Goal: Transaction & Acquisition: Obtain resource

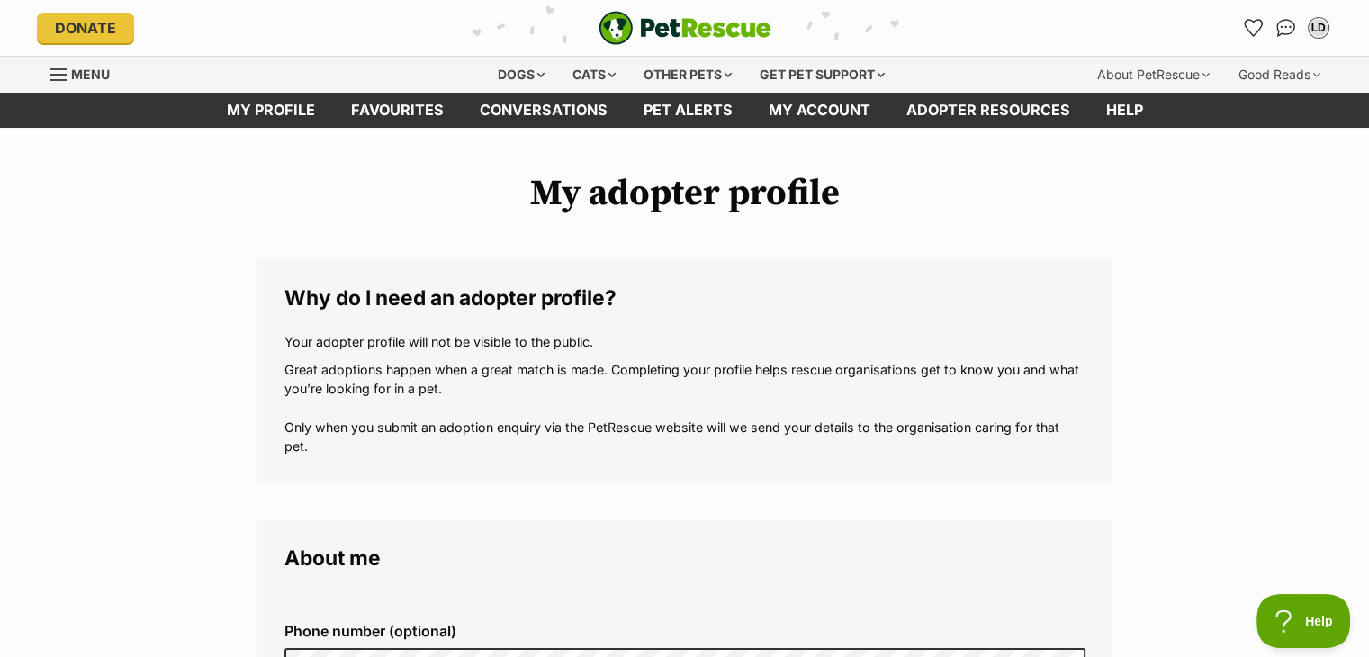
drag, startPoint x: 0, startPoint y: 0, endPoint x: 782, endPoint y: 528, distance: 944.1
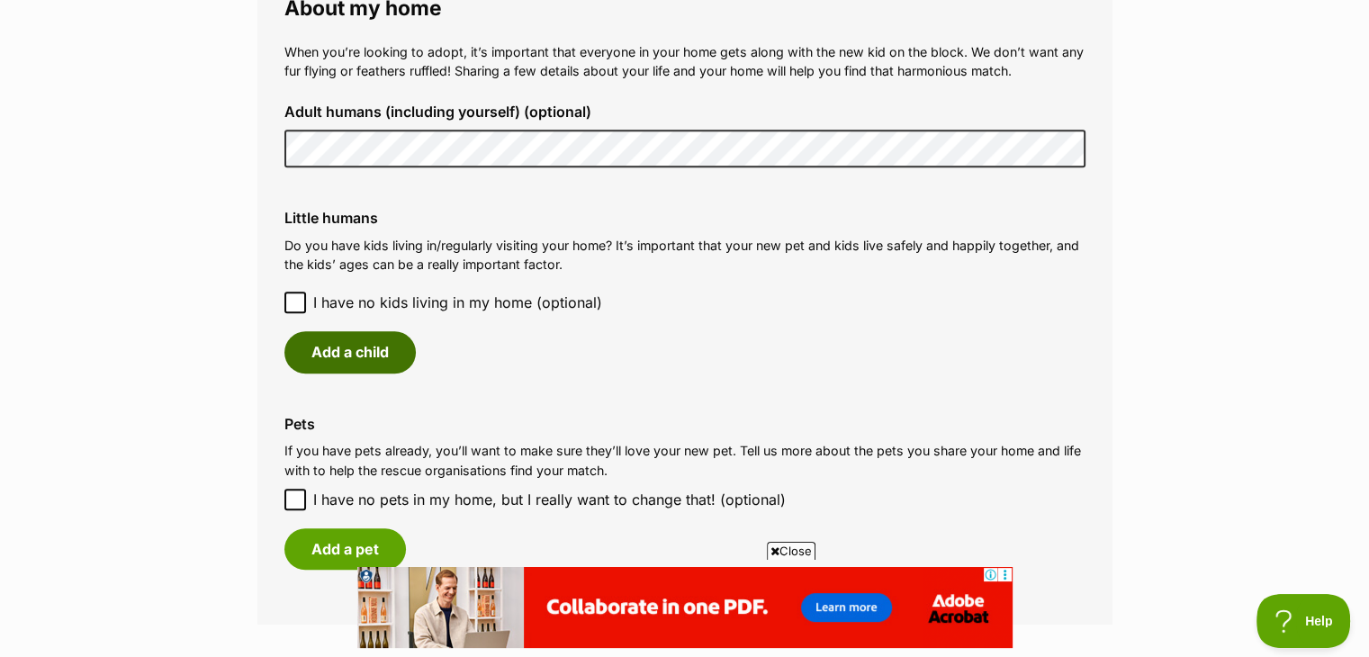
scroll to position [1356, 0]
click at [367, 356] on button "Add a child" at bounding box center [349, 352] width 131 height 41
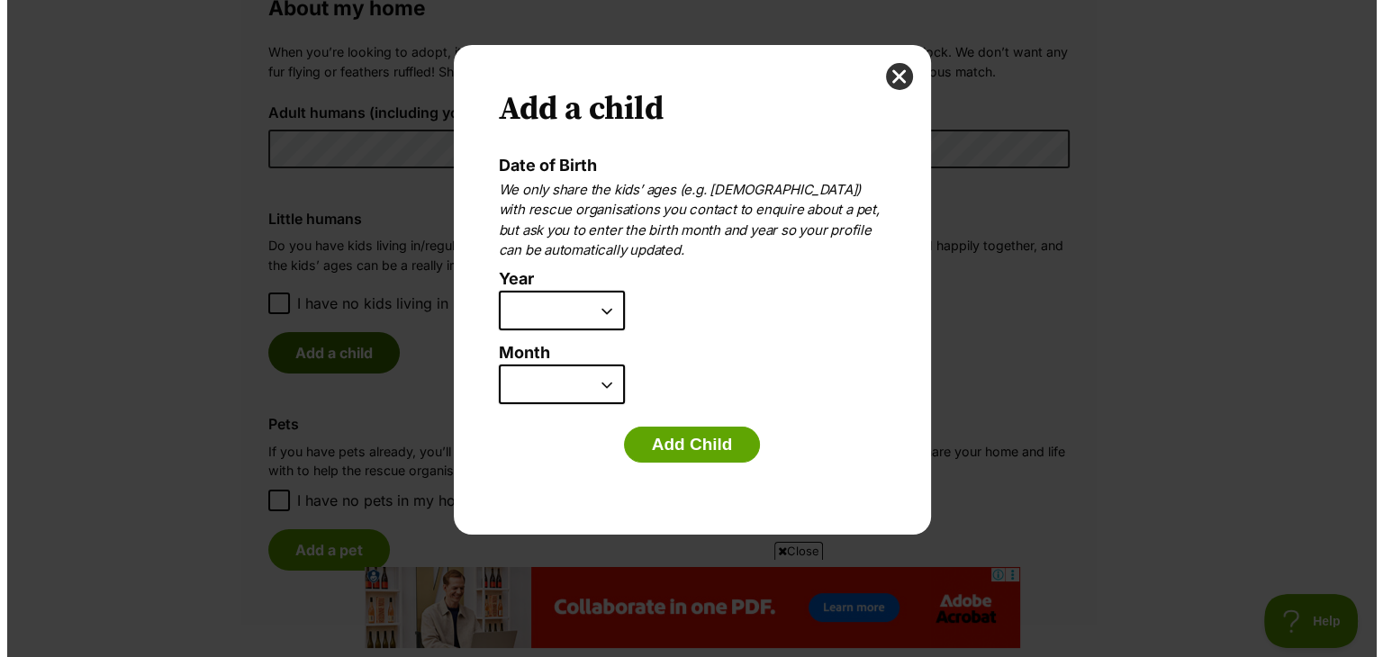
scroll to position [0, 0]
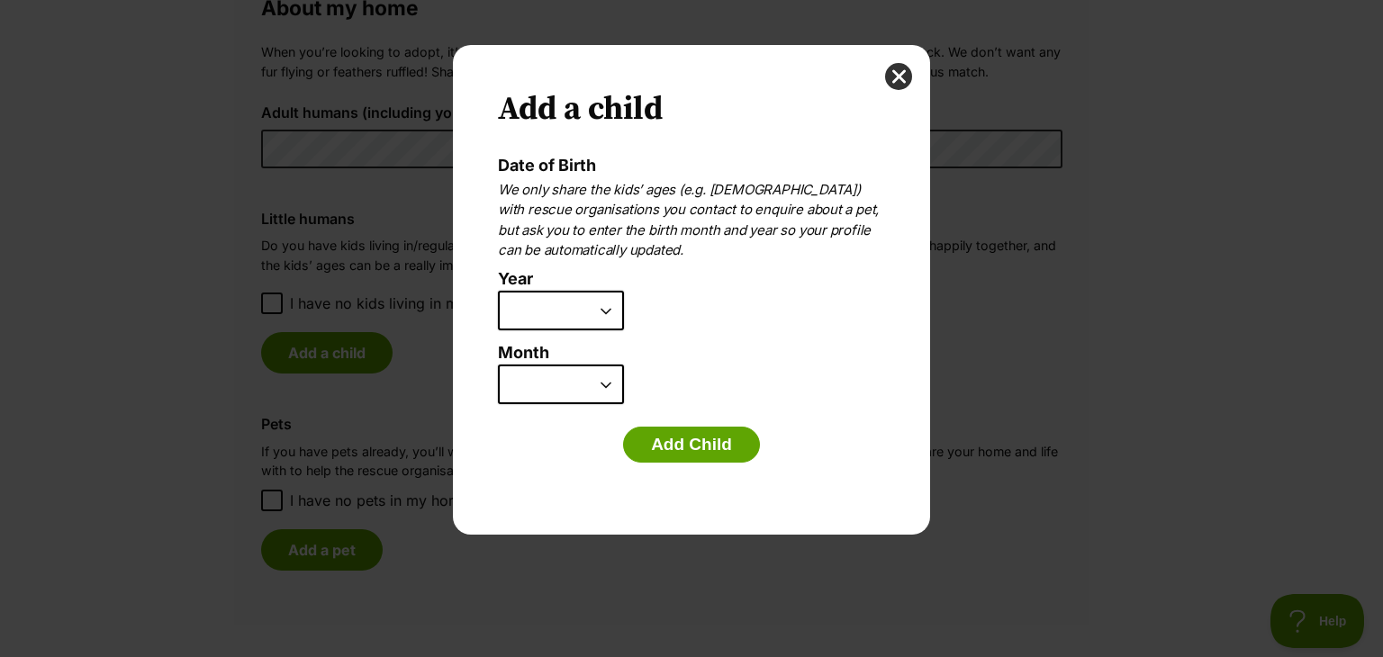
click at [608, 311] on select "2025 2024 2023 2022 2021 2020 2019 2018 2017 2016 2015 2014 2013 2012 2011 2010…" at bounding box center [561, 311] width 126 height 40
click at [709, 310] on li "Year 2025 2024 2023 2022 2021 2020 2019 2018 2017 2016 2015 2014 2013 2012 2011…" at bounding box center [687, 307] width 378 height 74
click at [608, 314] on select "2025 2024 2023 2022 2021 2020 2019 2018 2017 2016 2015 2014 2013 2012 2011 2010…" at bounding box center [561, 311] width 126 height 40
select select "2010"
click at [498, 291] on select "2025 2024 2023 2022 2021 2020 2019 2018 2017 2016 2015 2014 2013 2012 2011 2010…" at bounding box center [561, 311] width 126 height 40
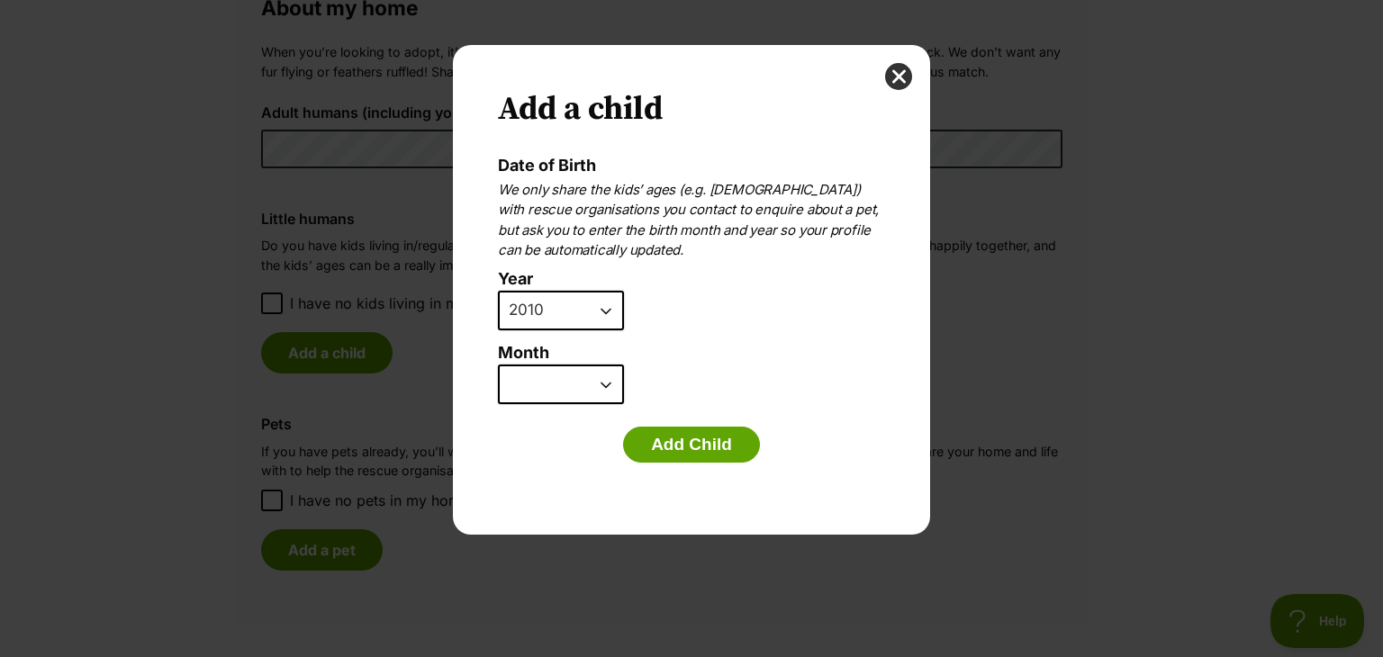
click at [595, 378] on select "January February March April May June July August September October November De…" at bounding box center [561, 385] width 126 height 40
select select "10"
click at [498, 365] on select "January February March April May June July August September October November De…" at bounding box center [561, 385] width 126 height 40
click at [669, 442] on button "Add Child" at bounding box center [691, 445] width 137 height 36
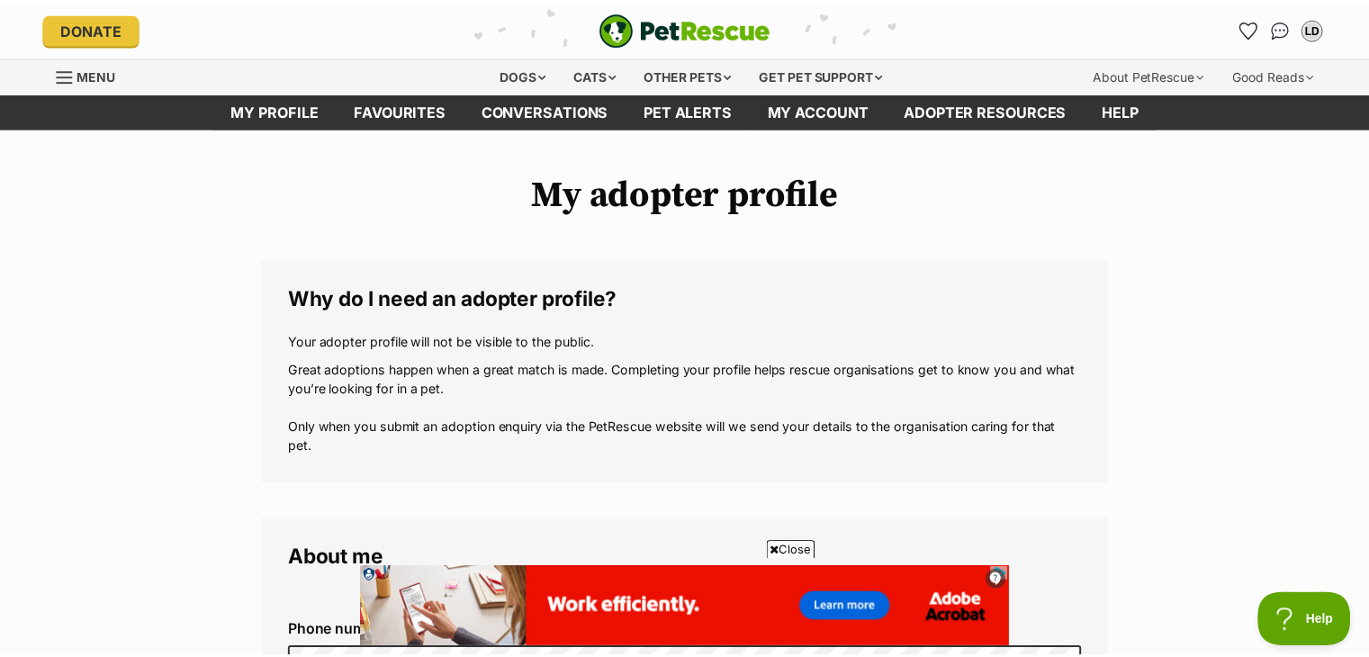
scroll to position [1356, 0]
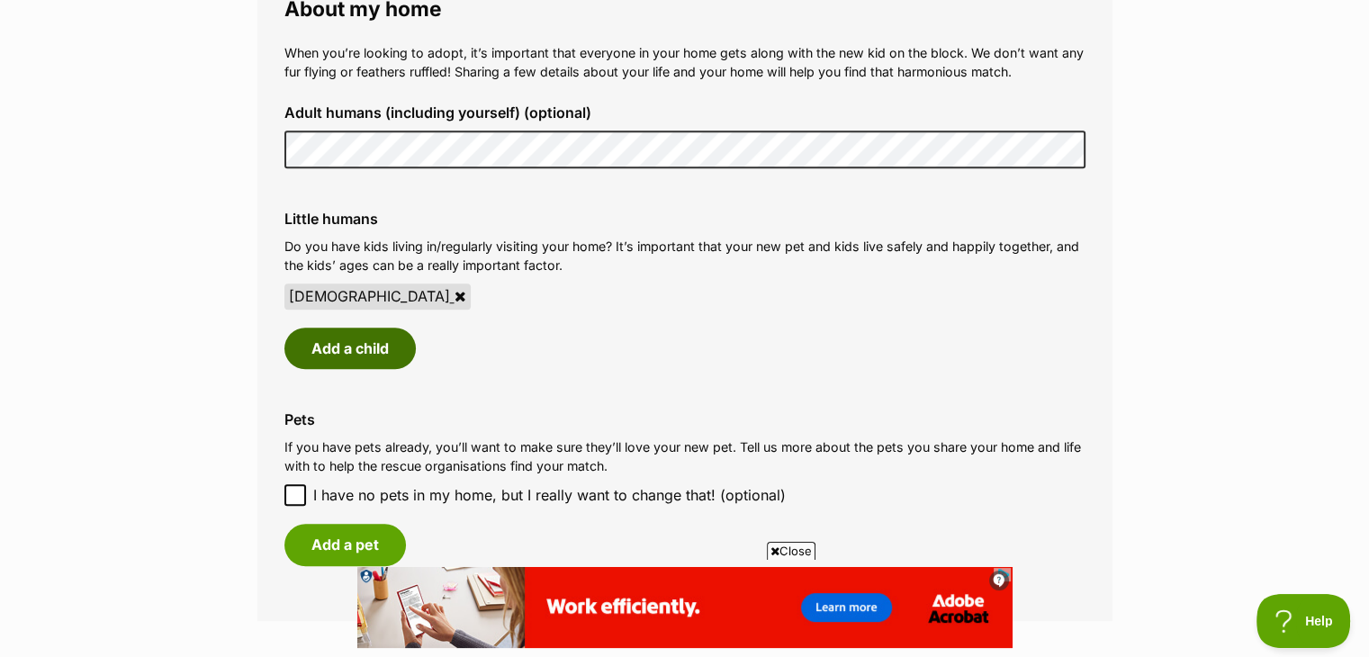
click at [366, 355] on button "Add a child" at bounding box center [349, 348] width 131 height 41
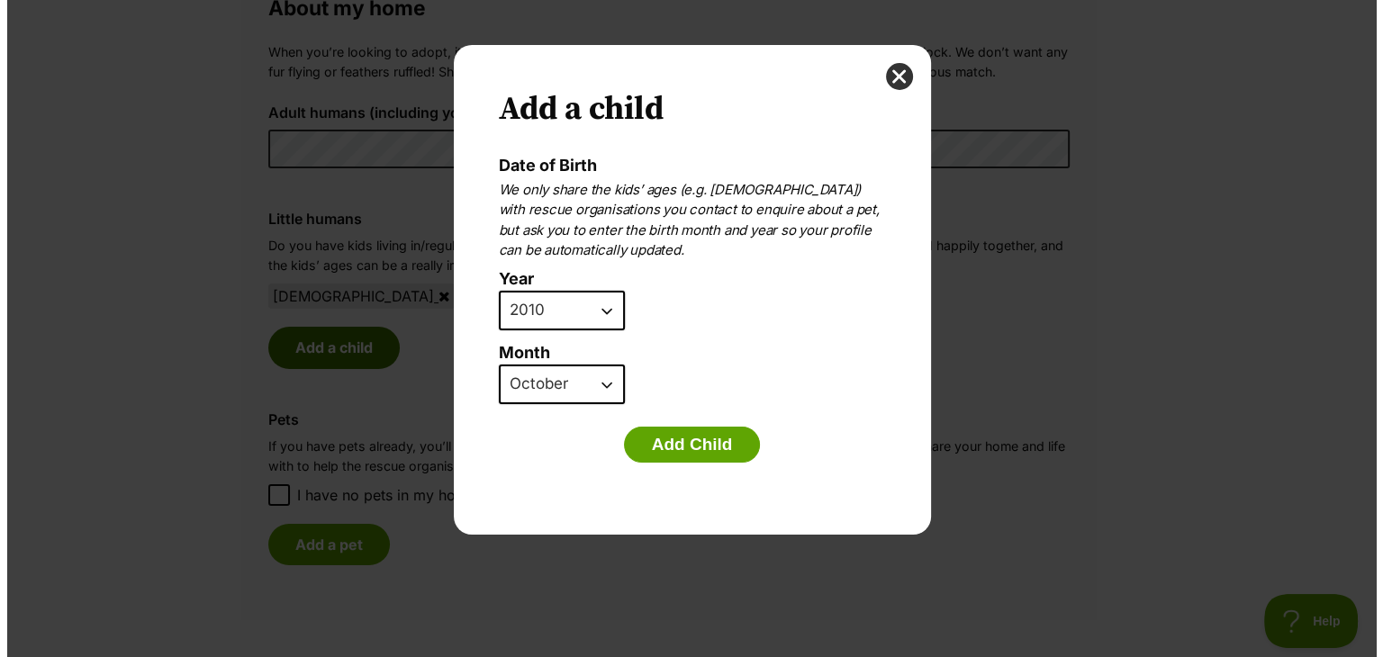
scroll to position [0, 0]
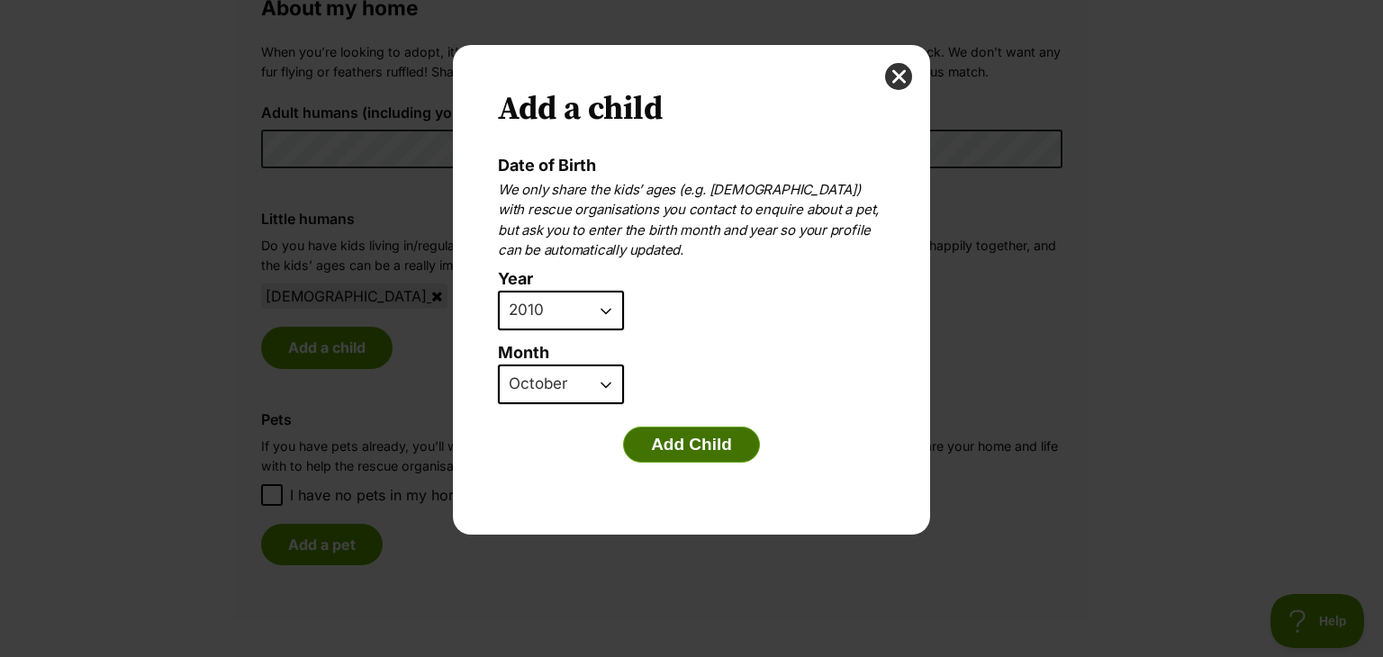
click at [670, 444] on button "Add Child" at bounding box center [691, 445] width 137 height 36
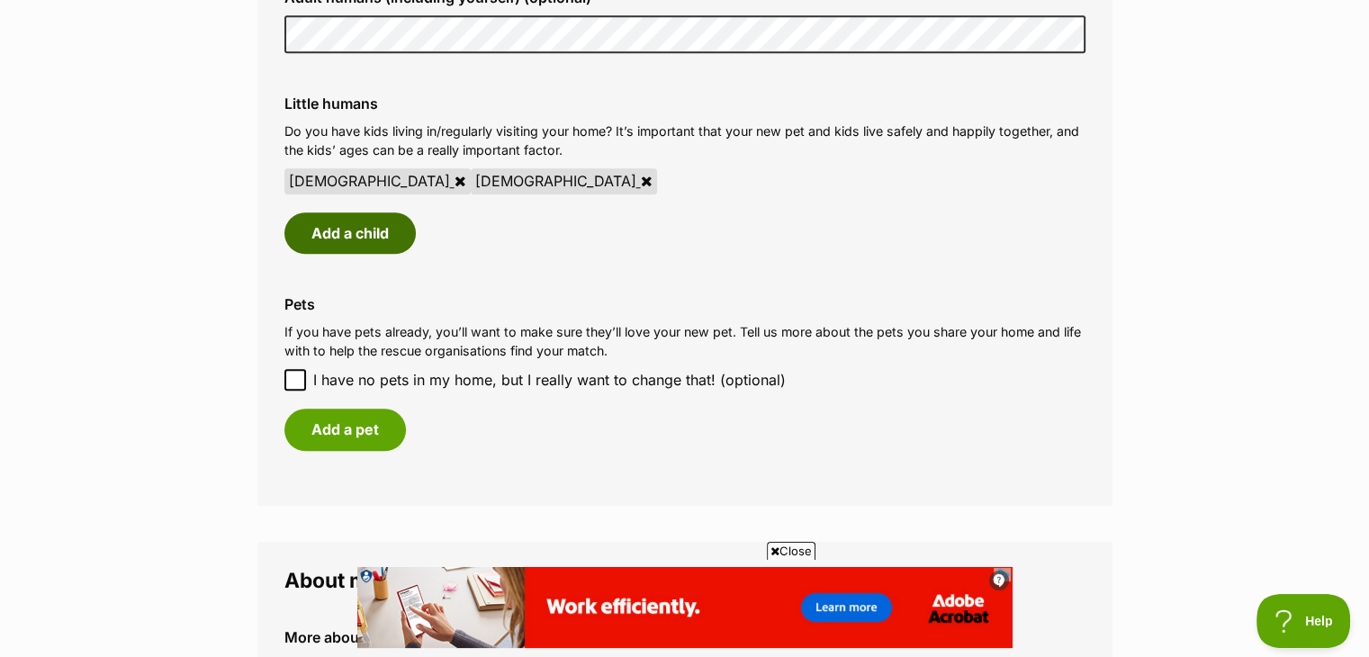
scroll to position [1477, 0]
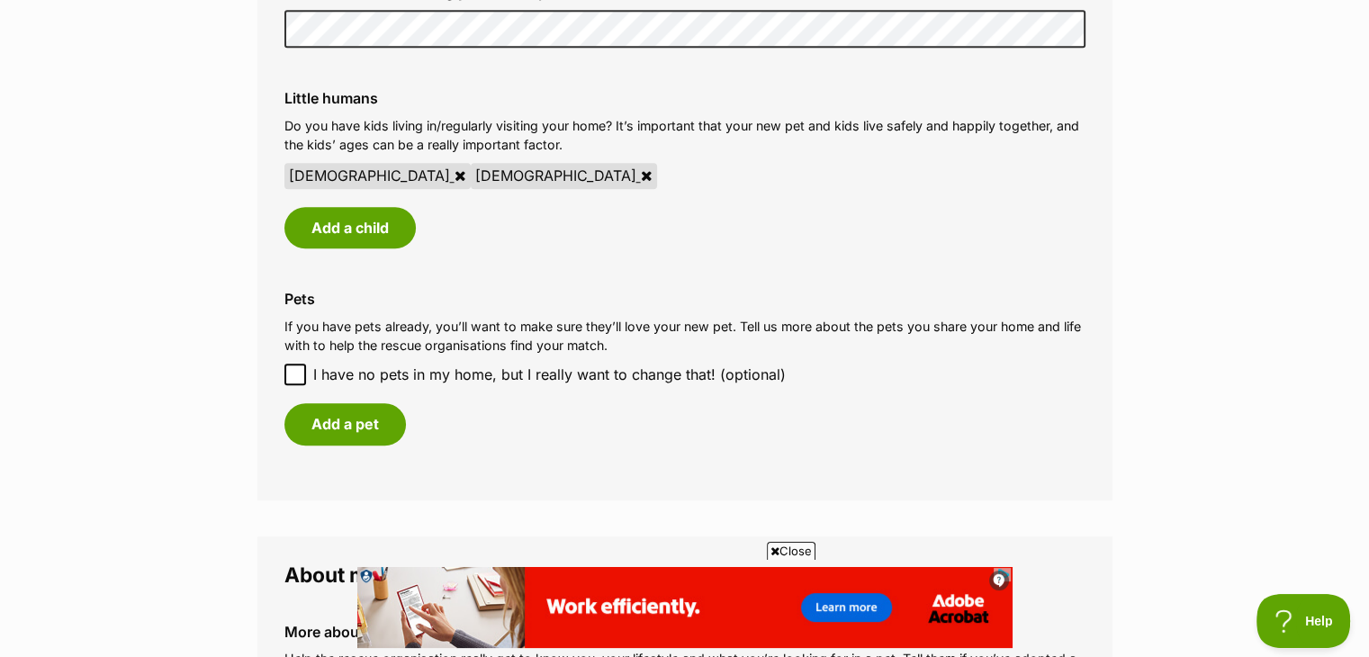
click at [296, 376] on icon at bounding box center [295, 374] width 13 height 13
click at [296, 376] on input "I have no pets in my home, but I really want to change that! (optional)" at bounding box center [295, 375] width 22 height 22
checkbox input "true"
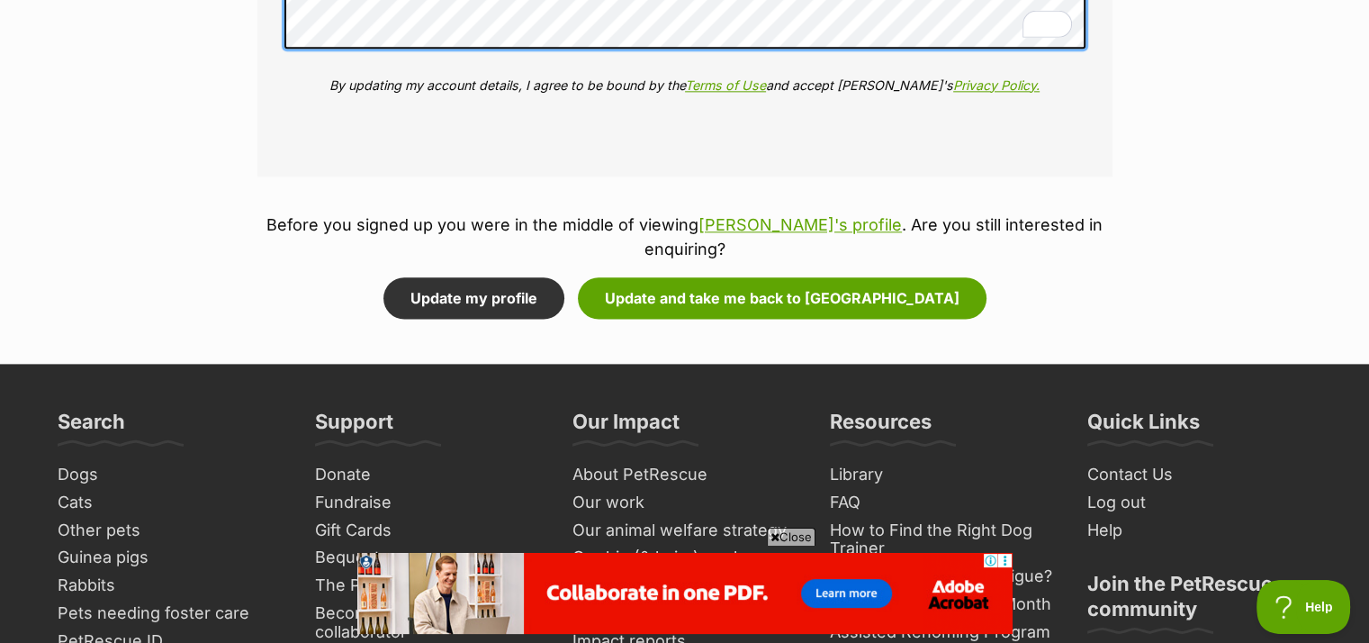
scroll to position [2259, 14]
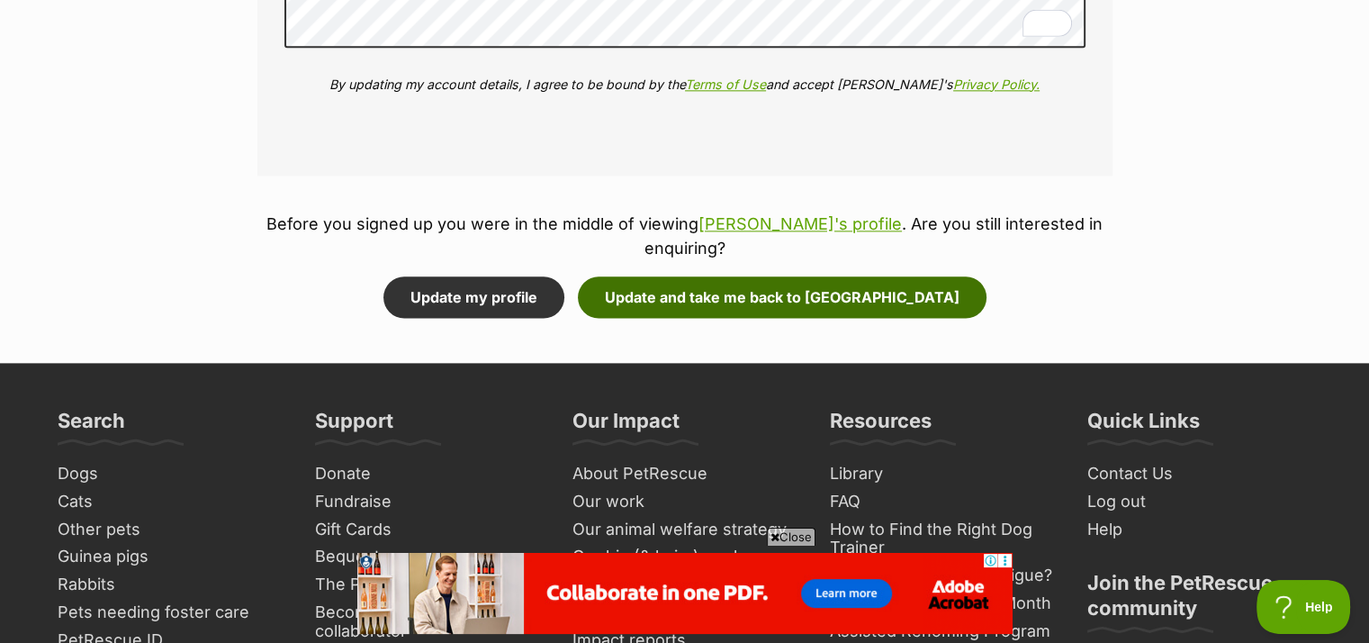
click at [753, 276] on button "Update and take me back to Benji" at bounding box center [782, 296] width 409 height 41
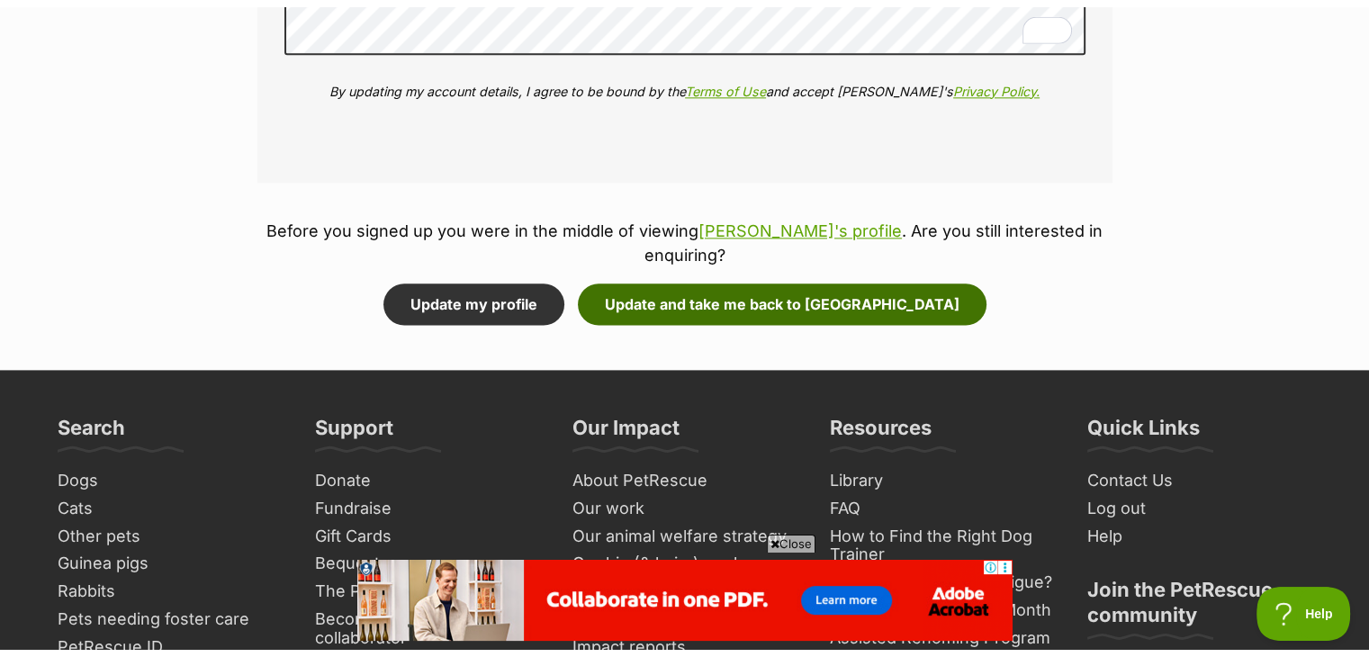
scroll to position [2259, 0]
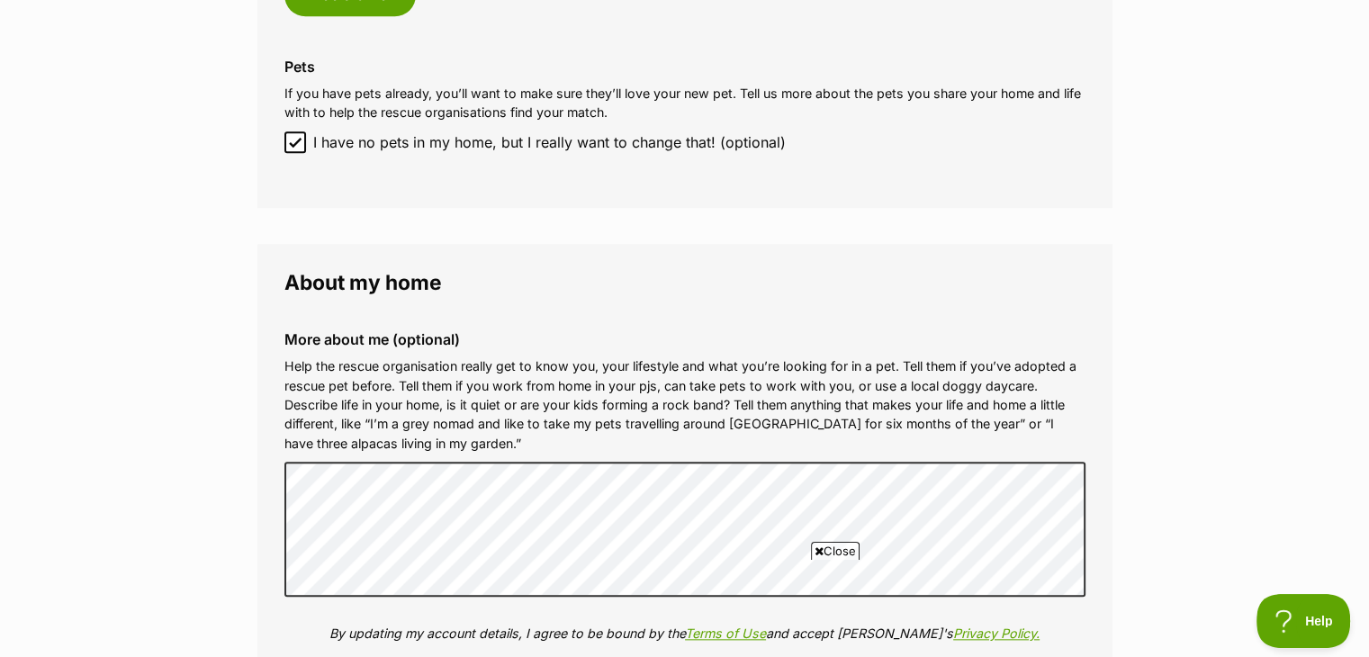
scroll to position [2246, 0]
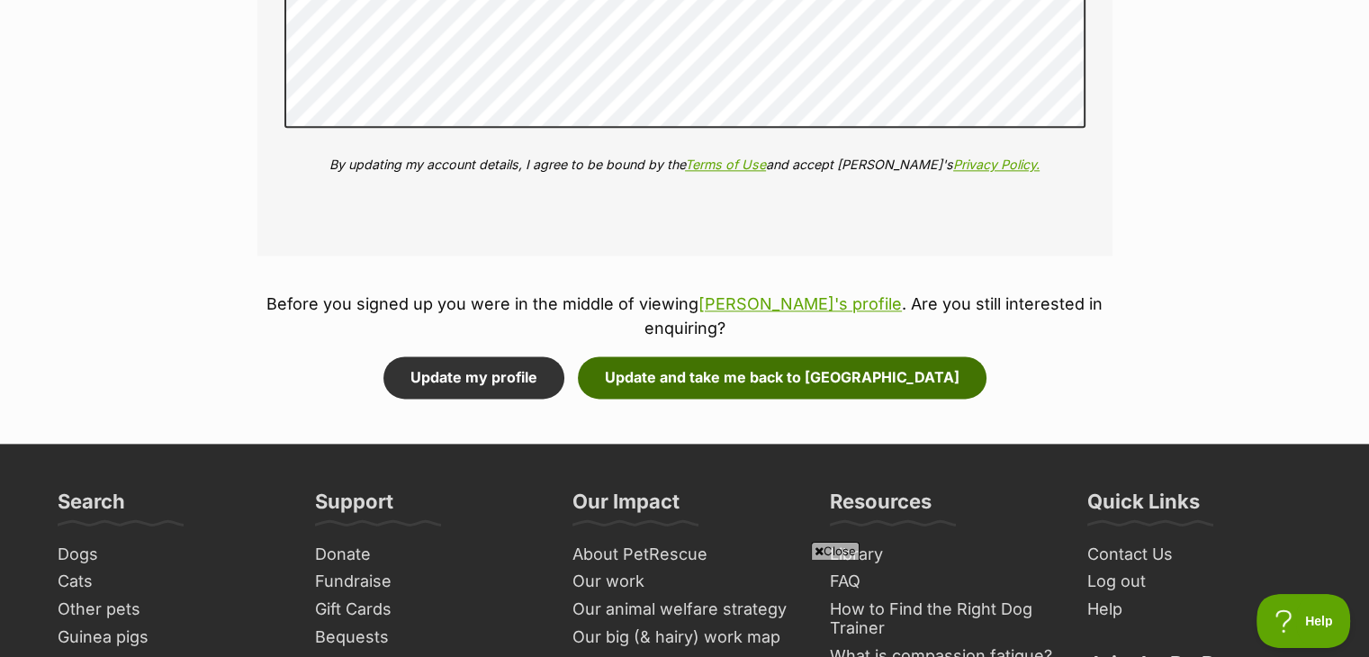
click at [745, 357] on button "Update and take me back to Benji" at bounding box center [782, 377] width 409 height 41
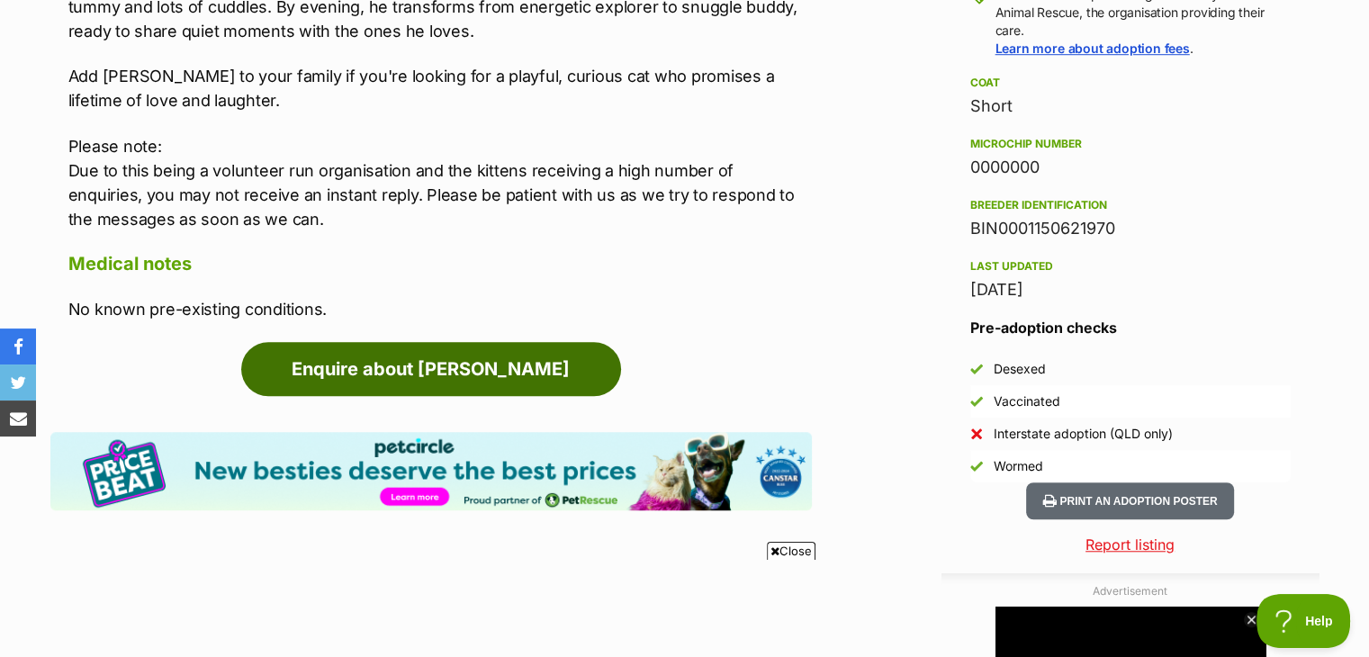
click at [559, 368] on link "Enquire about Benji" at bounding box center [431, 369] width 380 height 54
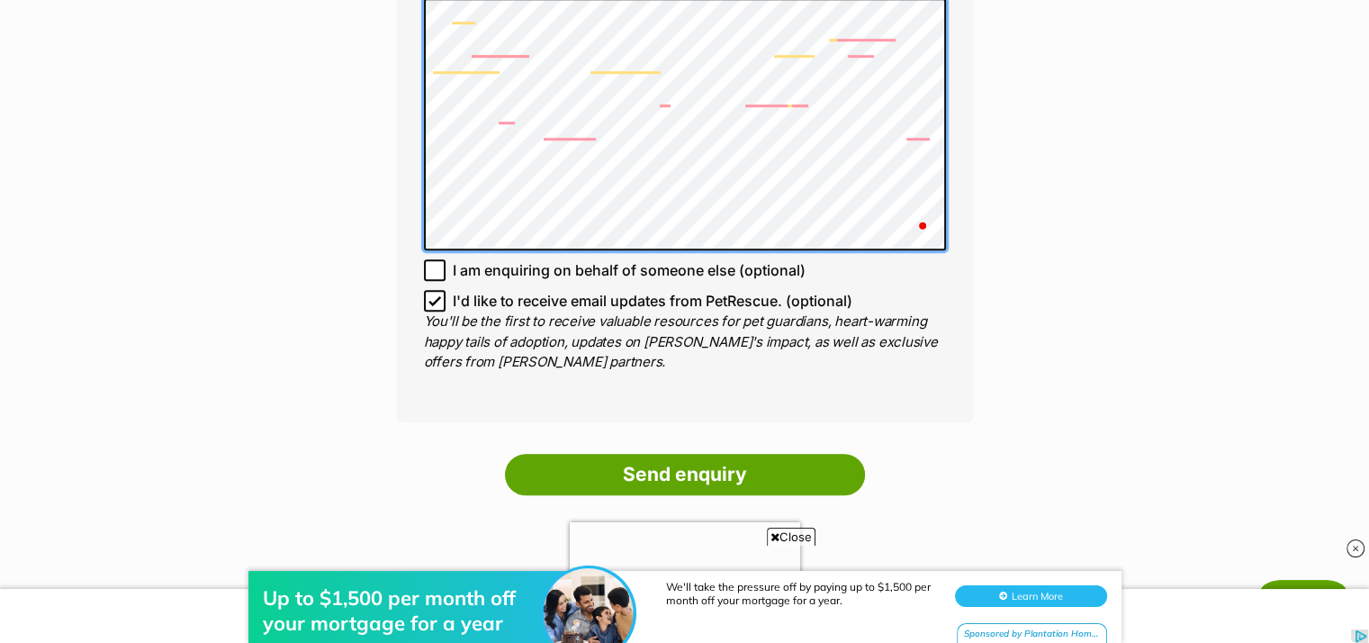
scroll to position [1275, 0]
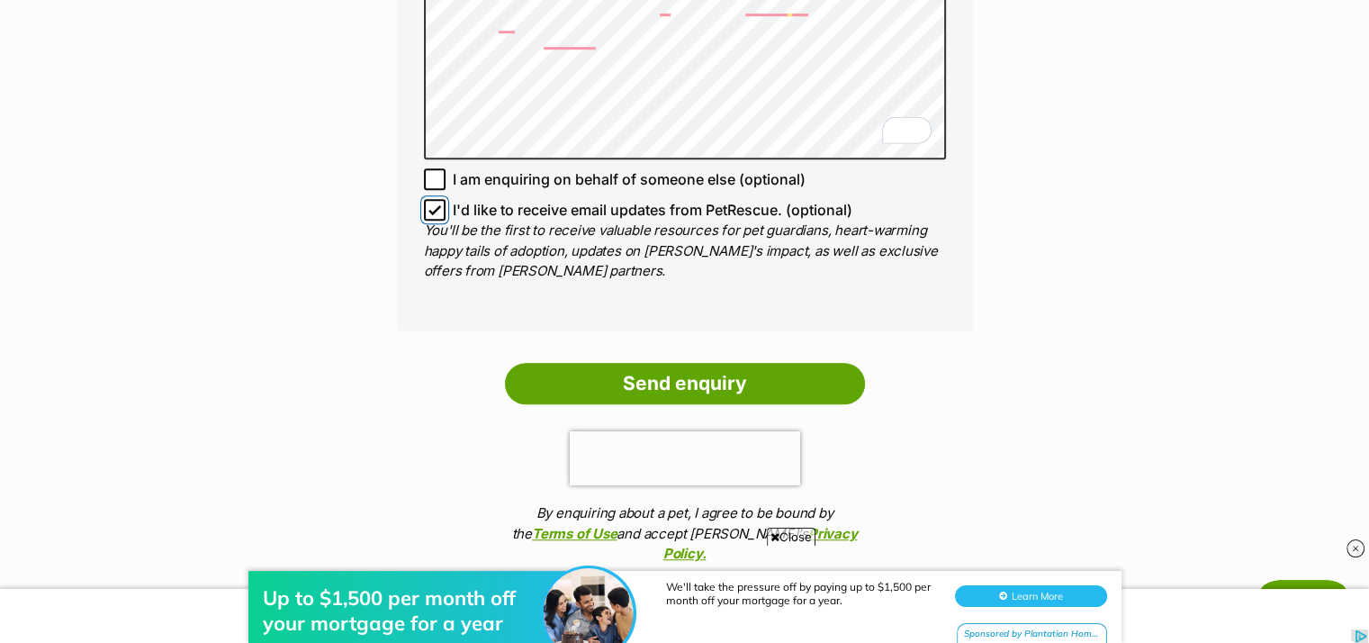
click at [432, 199] on input "I'd like to receive email updates from PetRescue. (optional)" at bounding box center [435, 210] width 22 height 22
checkbox input "false"
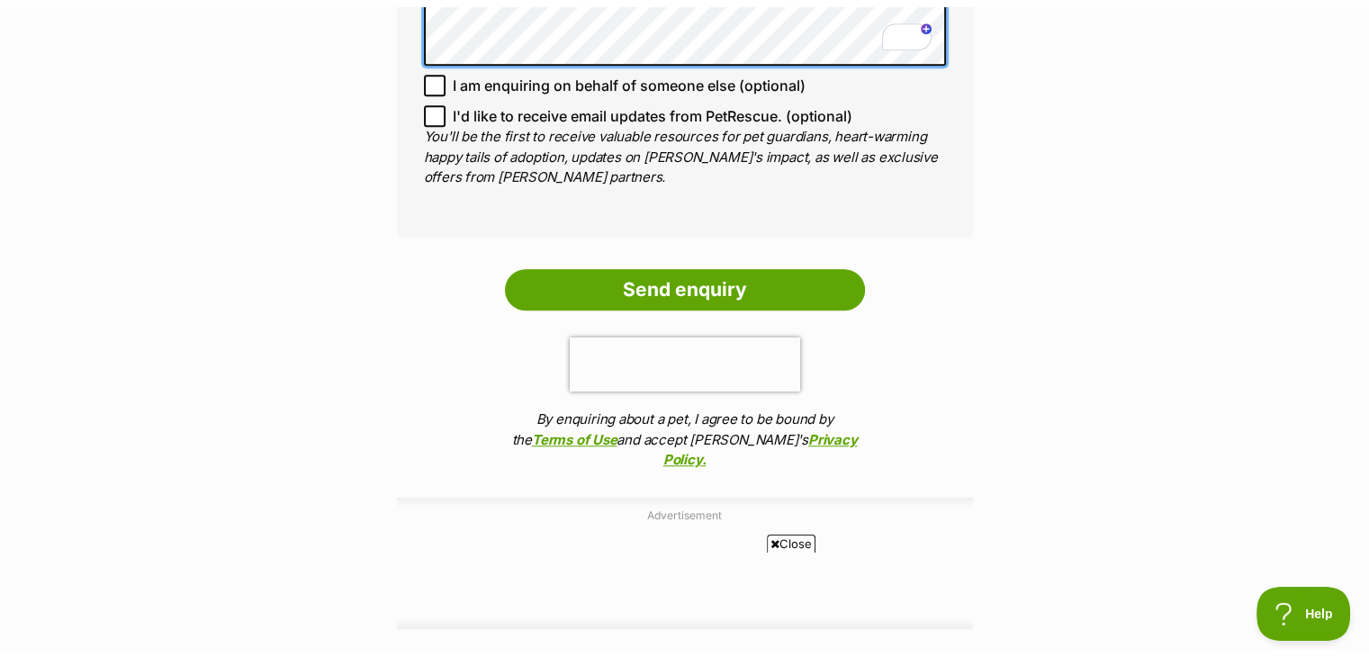
scroll to position [1430, 0]
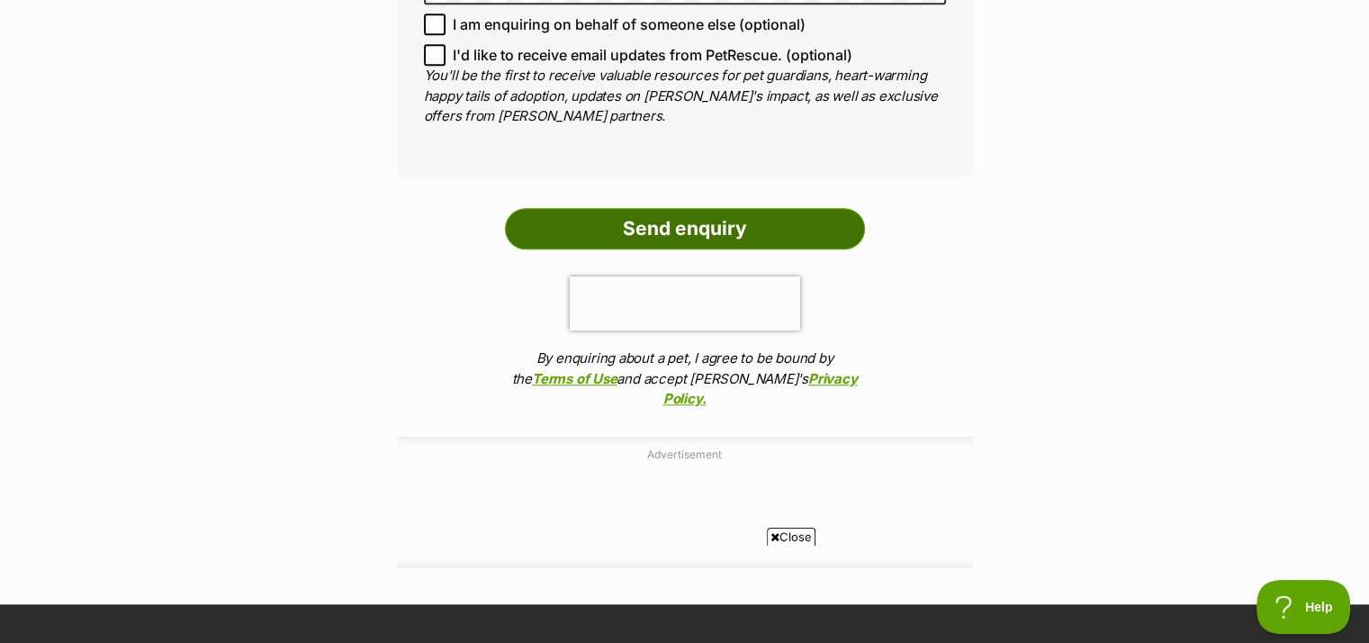
click at [766, 224] on input "Send enquiry" at bounding box center [685, 228] width 360 height 41
